Goal: Task Accomplishment & Management: Manage account settings

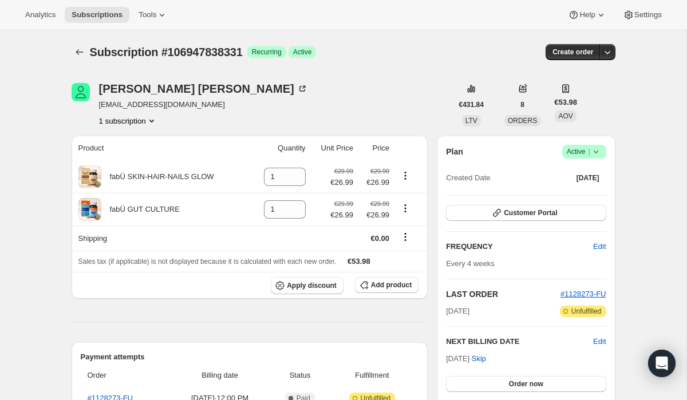
click at [579, 155] on span "Active |" at bounding box center [584, 151] width 35 height 11
click at [575, 187] on button "Cancel subscription" at bounding box center [581, 193] width 72 height 18
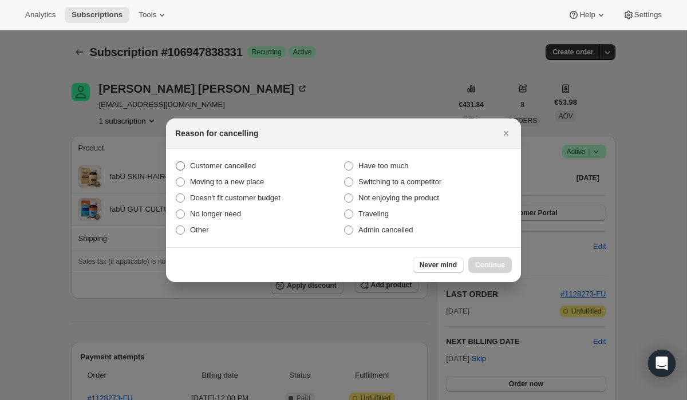
click at [222, 166] on span "Customer cancelled" at bounding box center [223, 166] width 66 height 9
click at [176, 162] on input "Customer cancelled" at bounding box center [176, 162] width 1 height 1
radio input "true"
click at [480, 255] on div "Never mind Continue" at bounding box center [343, 264] width 355 height 35
click at [480, 257] on button "Continue" at bounding box center [491, 265] width 44 height 16
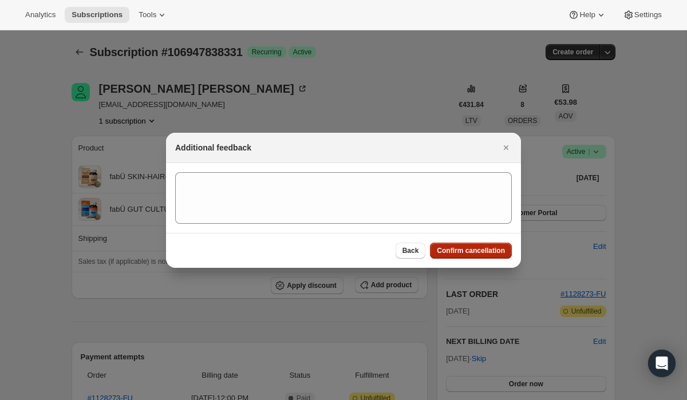
click at [450, 251] on span "Confirm cancellation" at bounding box center [471, 250] width 68 height 9
